Goal: Transaction & Acquisition: Purchase product/service

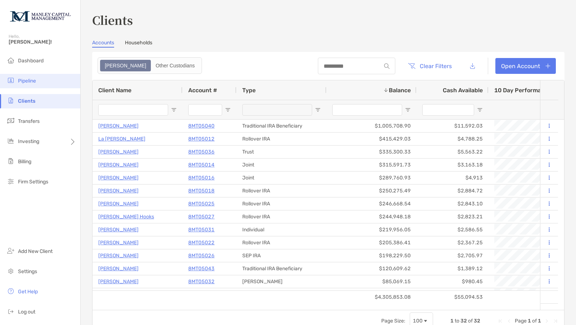
click at [33, 84] on span "Pipeline" at bounding box center [27, 81] width 18 height 6
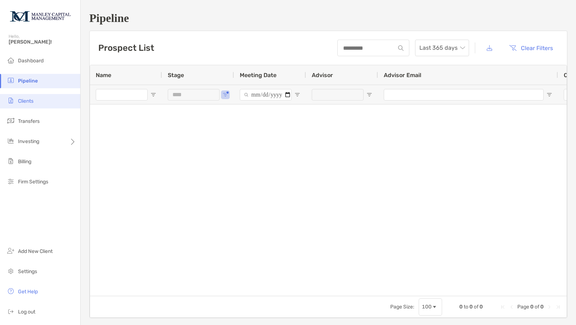
click at [29, 103] on span "Clients" at bounding box center [25, 101] width 15 height 6
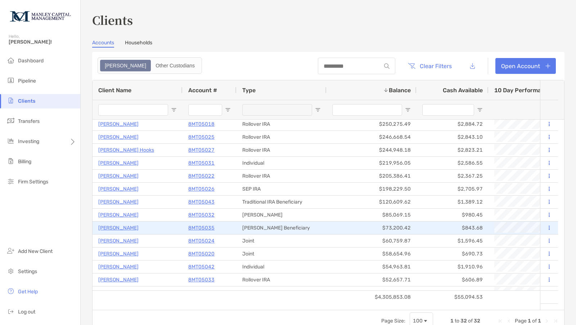
scroll to position [67, 0]
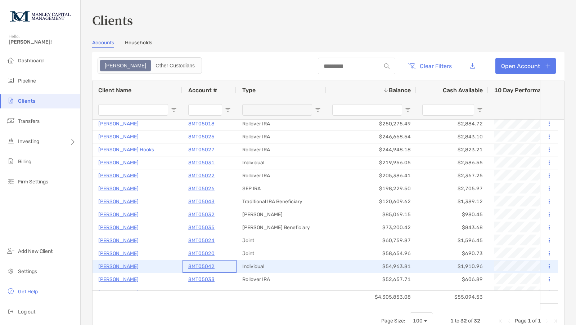
click at [202, 265] on p "8MT05042" at bounding box center [201, 266] width 26 height 9
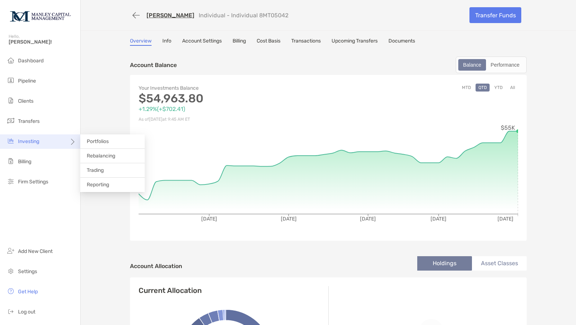
click at [56, 141] on div "Investing" at bounding box center [40, 141] width 80 height 14
click at [110, 170] on li "Trading" at bounding box center [112, 170] width 64 height 14
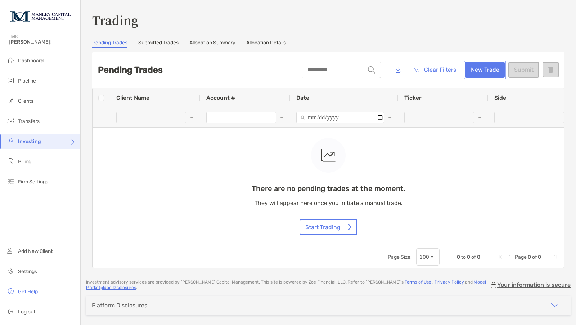
click at [478, 67] on button "New Trade" at bounding box center [485, 70] width 40 height 16
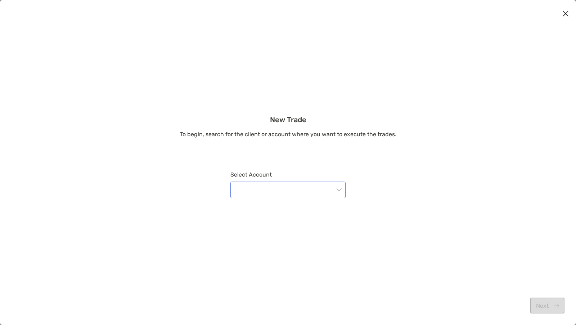
click at [301, 187] on input "modal" at bounding box center [284, 190] width 99 height 16
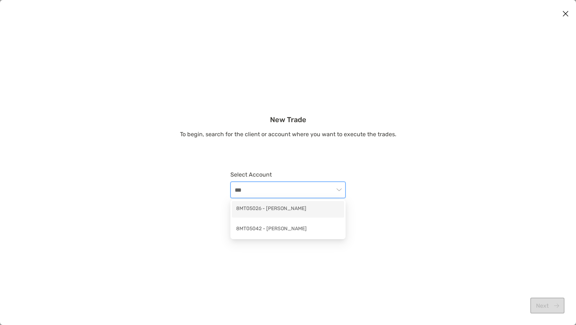
type input "****"
click at [276, 228] on div "8MT05042 - [PERSON_NAME]" at bounding box center [288, 229] width 104 height 9
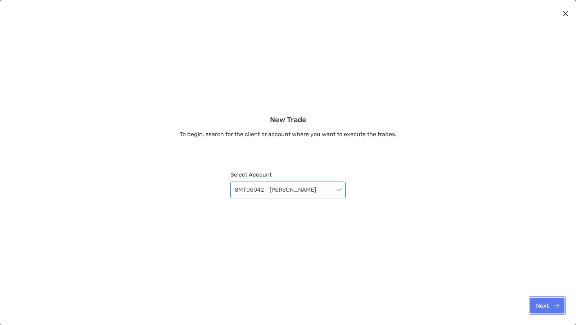
click at [550, 304] on button "Next" at bounding box center [548, 305] width 34 height 16
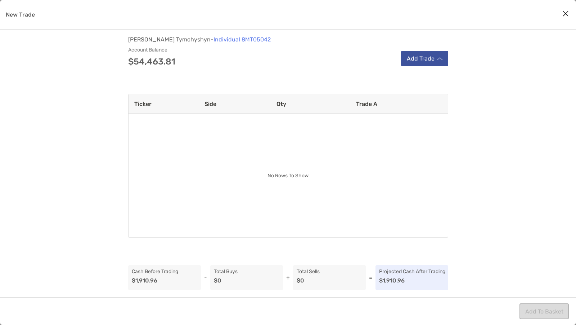
click at [415, 61] on button "Add Trade" at bounding box center [424, 58] width 47 height 15
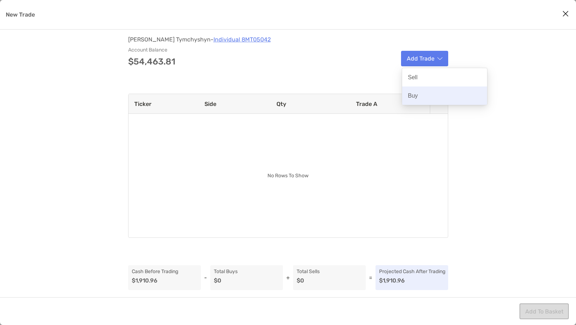
click at [412, 89] on div "Buy" at bounding box center [444, 95] width 85 height 18
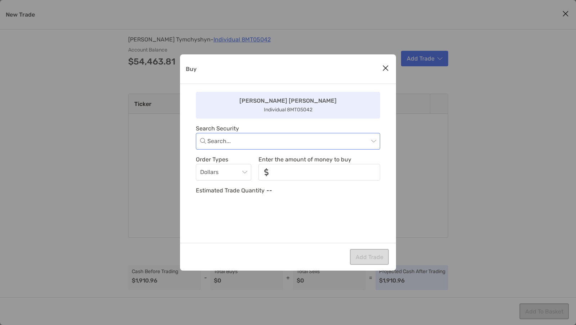
click at [240, 144] on input "Buy" at bounding box center [287, 141] width 161 height 16
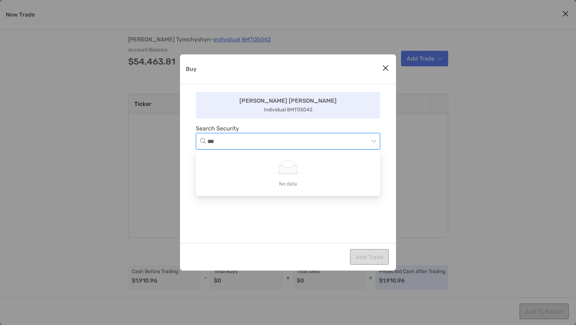
type input "****"
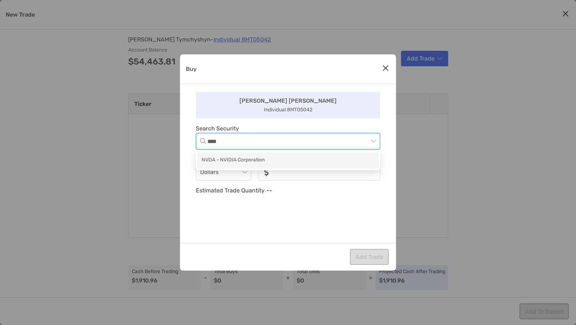
click at [242, 158] on div "NVDA - NVIDIA Corporation" at bounding box center [288, 160] width 173 height 9
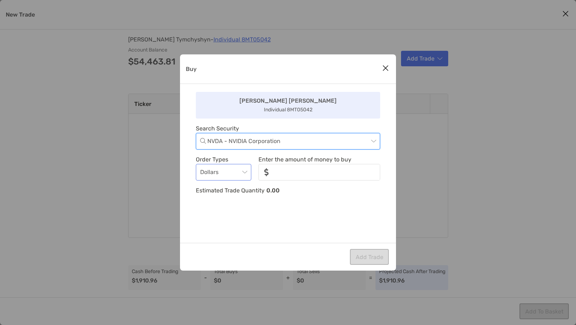
click at [248, 173] on div "Dollars" at bounding box center [223, 172] width 55 height 17
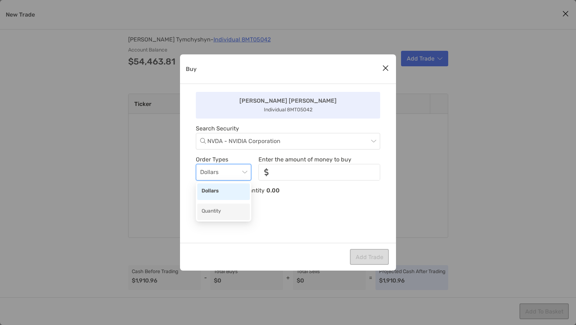
click at [233, 210] on div "Quantity" at bounding box center [224, 211] width 44 height 9
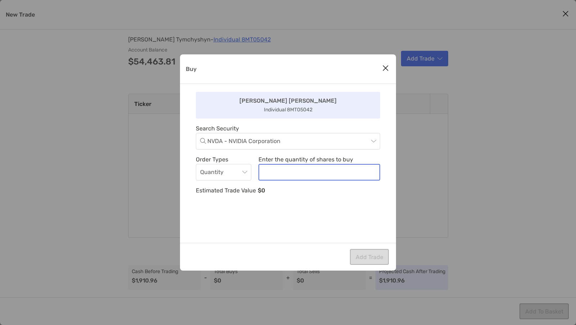
click at [272, 176] on input "noSymbolCurrency" at bounding box center [319, 172] width 120 height 15
type input "*"
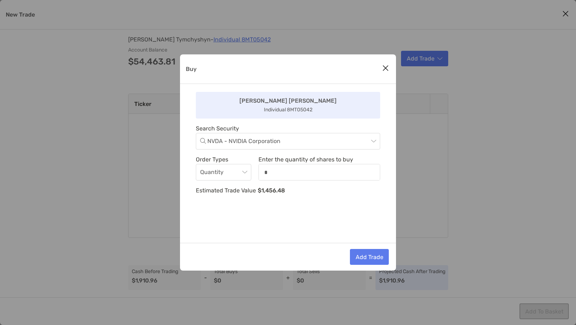
click at [253, 213] on div "[PERSON_NAME] [PERSON_NAME] Individual 8MT05042 Search Security NVDA - NVIDIA C…" at bounding box center [288, 163] width 216 height 159
click at [364, 256] on button "Add Trade" at bounding box center [369, 257] width 39 height 16
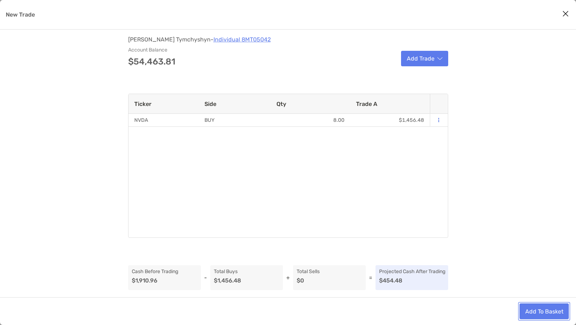
click at [528, 306] on button "Add To Basket" at bounding box center [544, 311] width 49 height 16
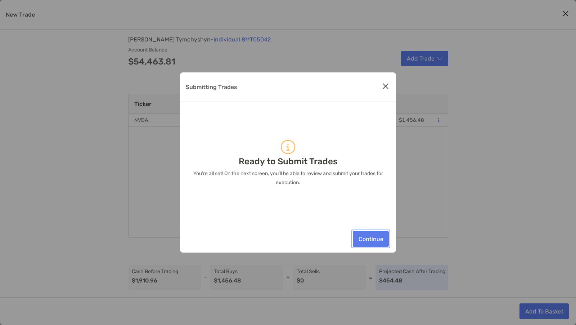
click at [366, 238] on button "Continue" at bounding box center [371, 239] width 36 height 16
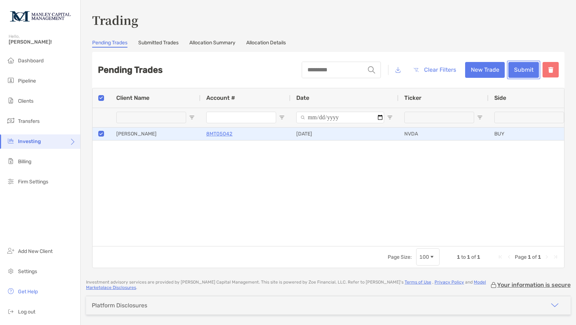
click at [510, 68] on button "Submit" at bounding box center [524, 70] width 31 height 16
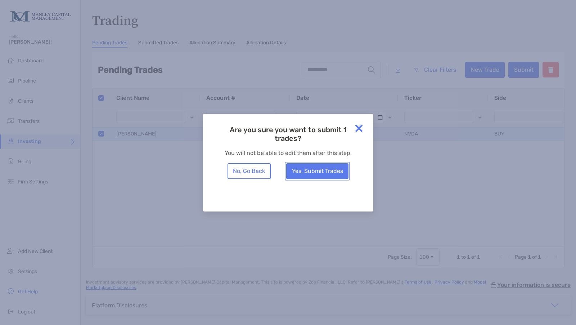
click at [317, 168] on button "Yes, Submit Trades" at bounding box center [317, 171] width 62 height 16
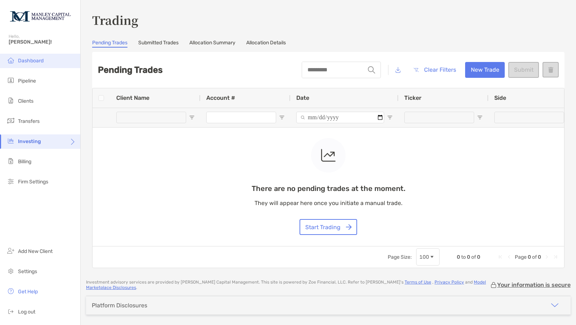
click at [37, 58] on span "Dashboard" at bounding box center [31, 61] width 26 height 6
